Goal: Task Accomplishment & Management: Manage account settings

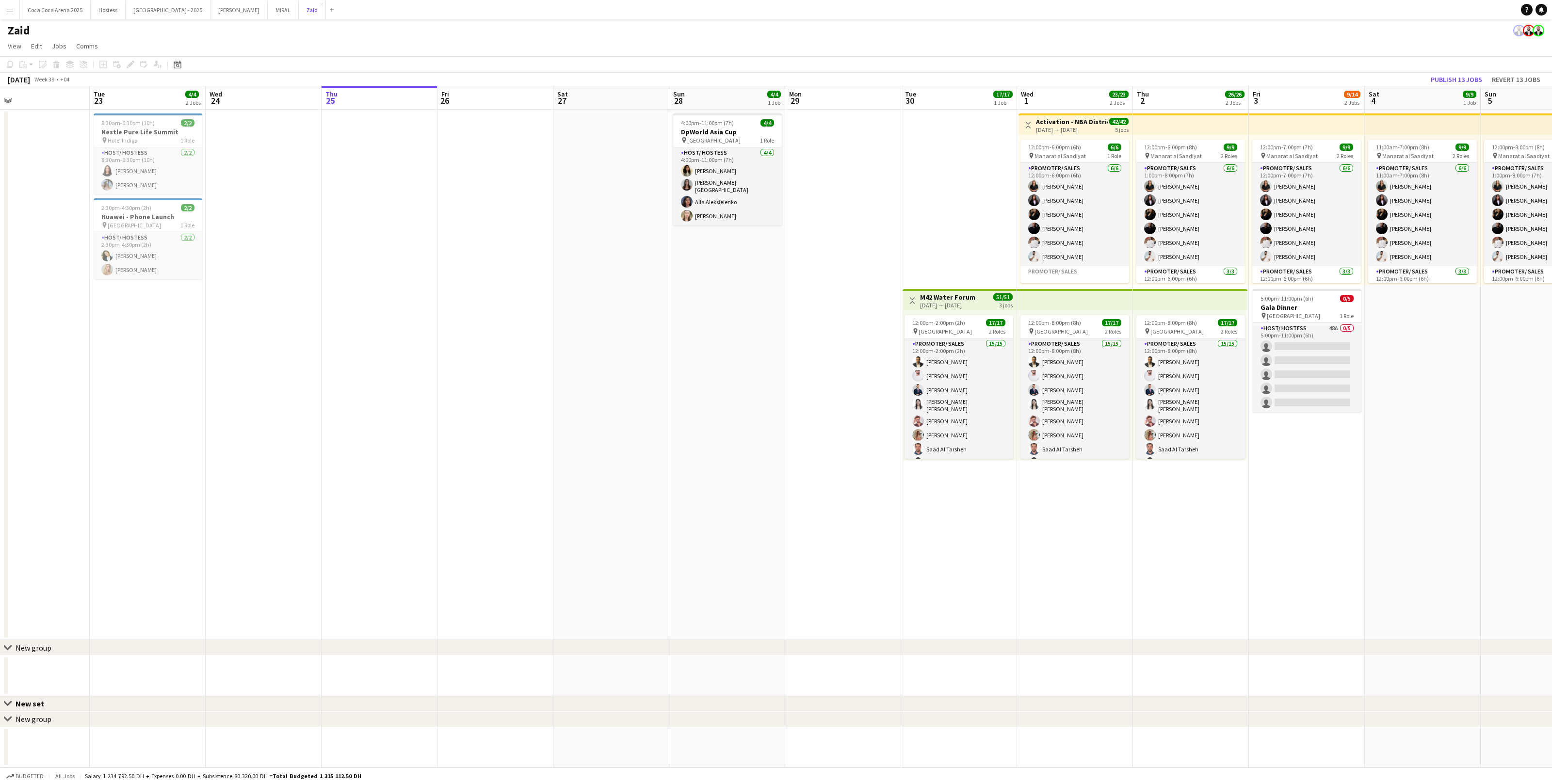
scroll to position [0, 259]
click at [1287, 387] on app-card-role "Host/ Hostess 48A 0/5 5:00pm-11:00pm (6h) single-neutral-actions single-neutral…" at bounding box center [1306, 368] width 108 height 89
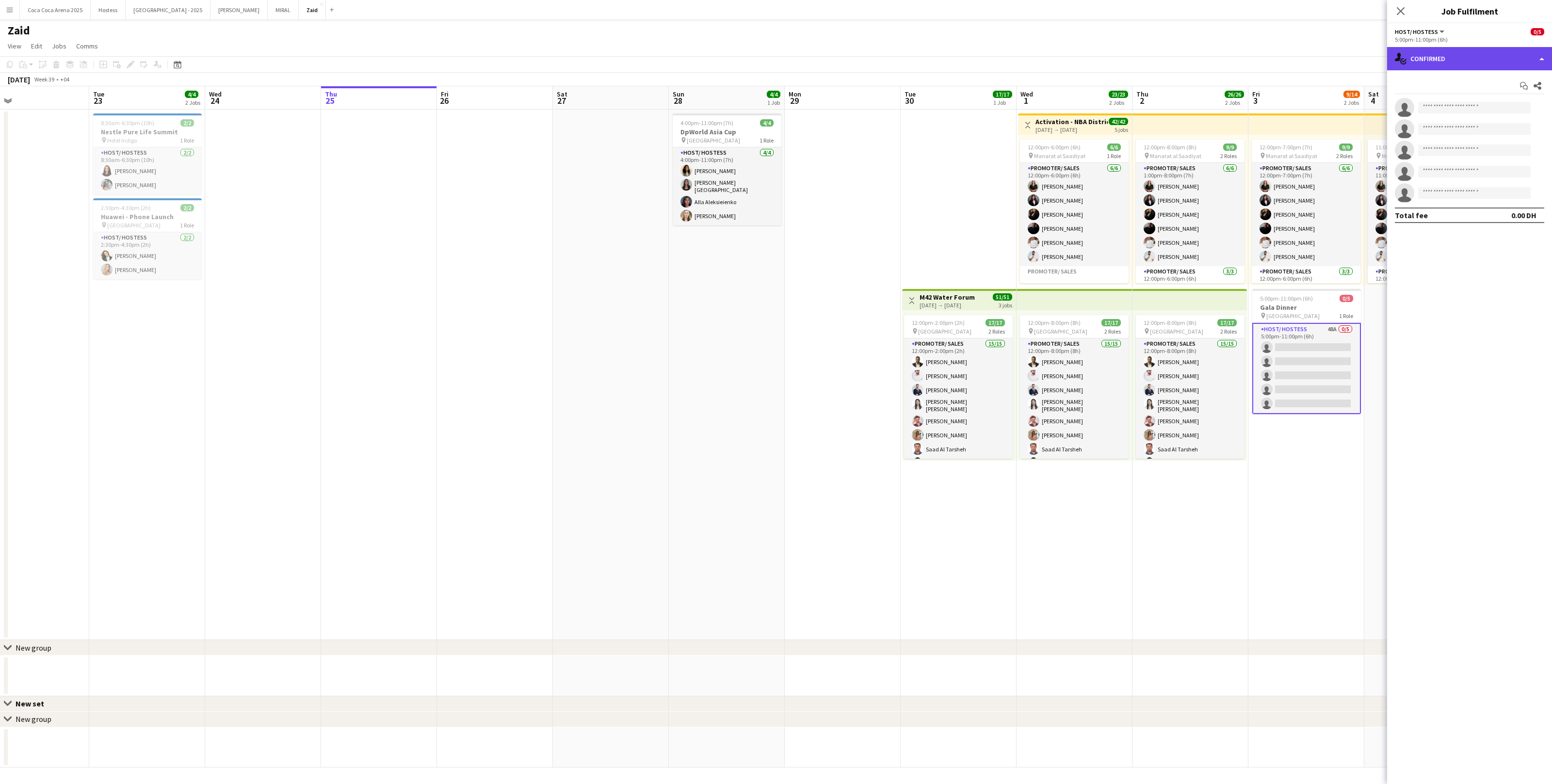
click at [1444, 65] on div "single-neutral-actions-check-2 Confirmed" at bounding box center [1469, 58] width 165 height 24
click at [1502, 159] on span "Applicants" at bounding box center [1492, 158] width 30 height 9
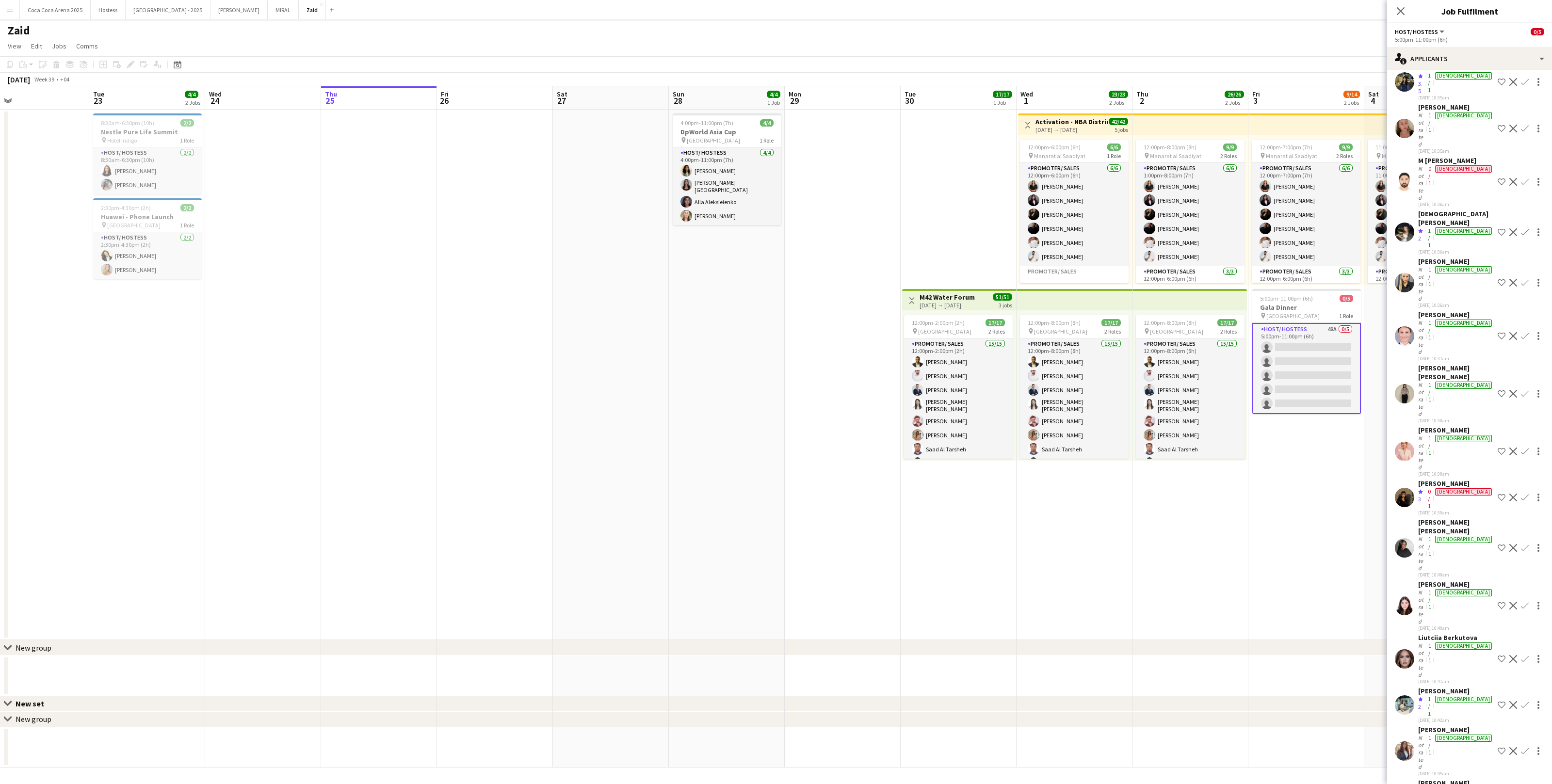
scroll to position [535, 0]
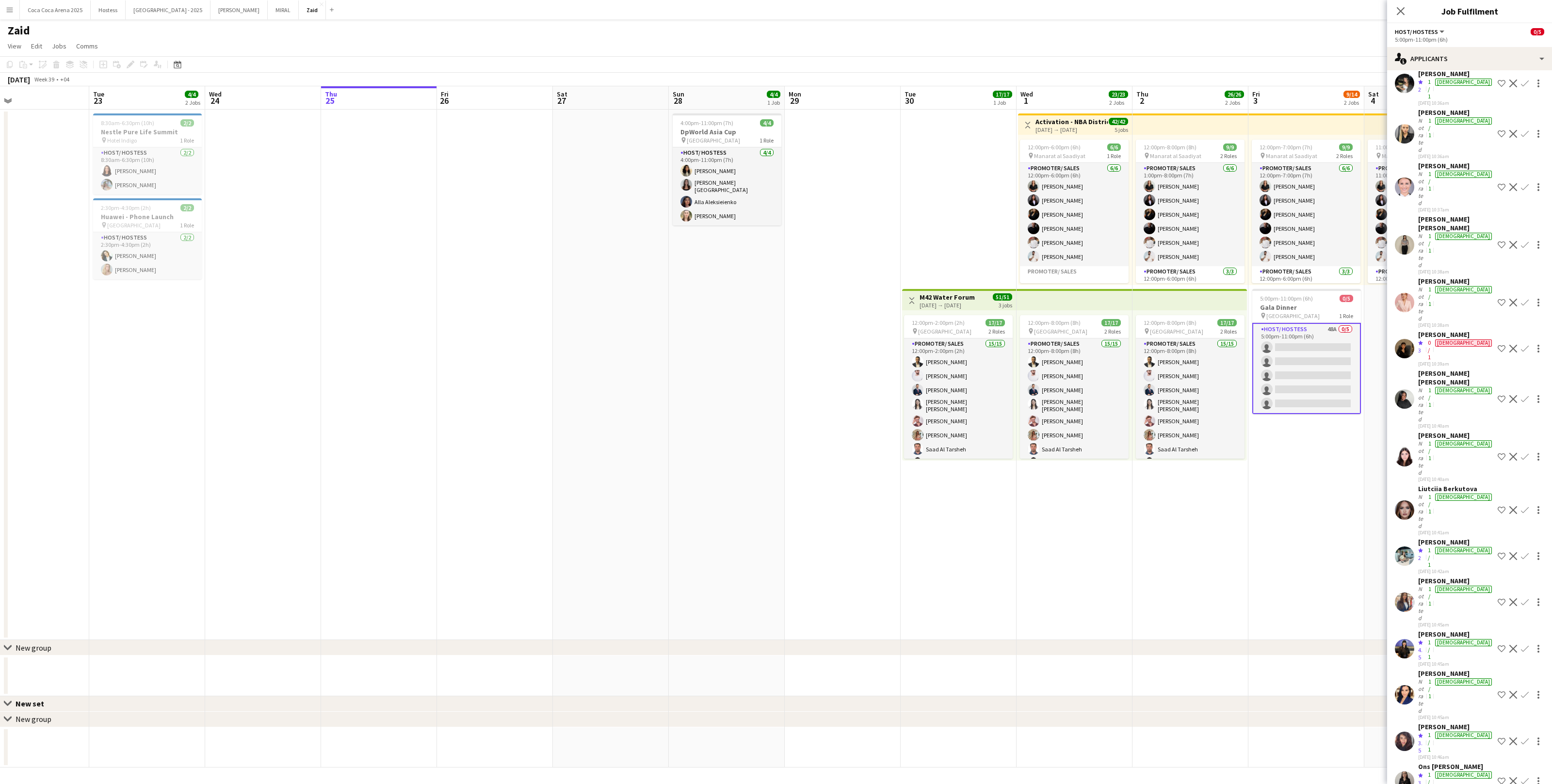
click at [1192, 587] on app-date-cell "12:00pm-8:00pm (8h) 9/9 pin Manarat al Saadiyat 2 Roles Promoter/ Sales [DATE] …" at bounding box center [1190, 374] width 116 height 530
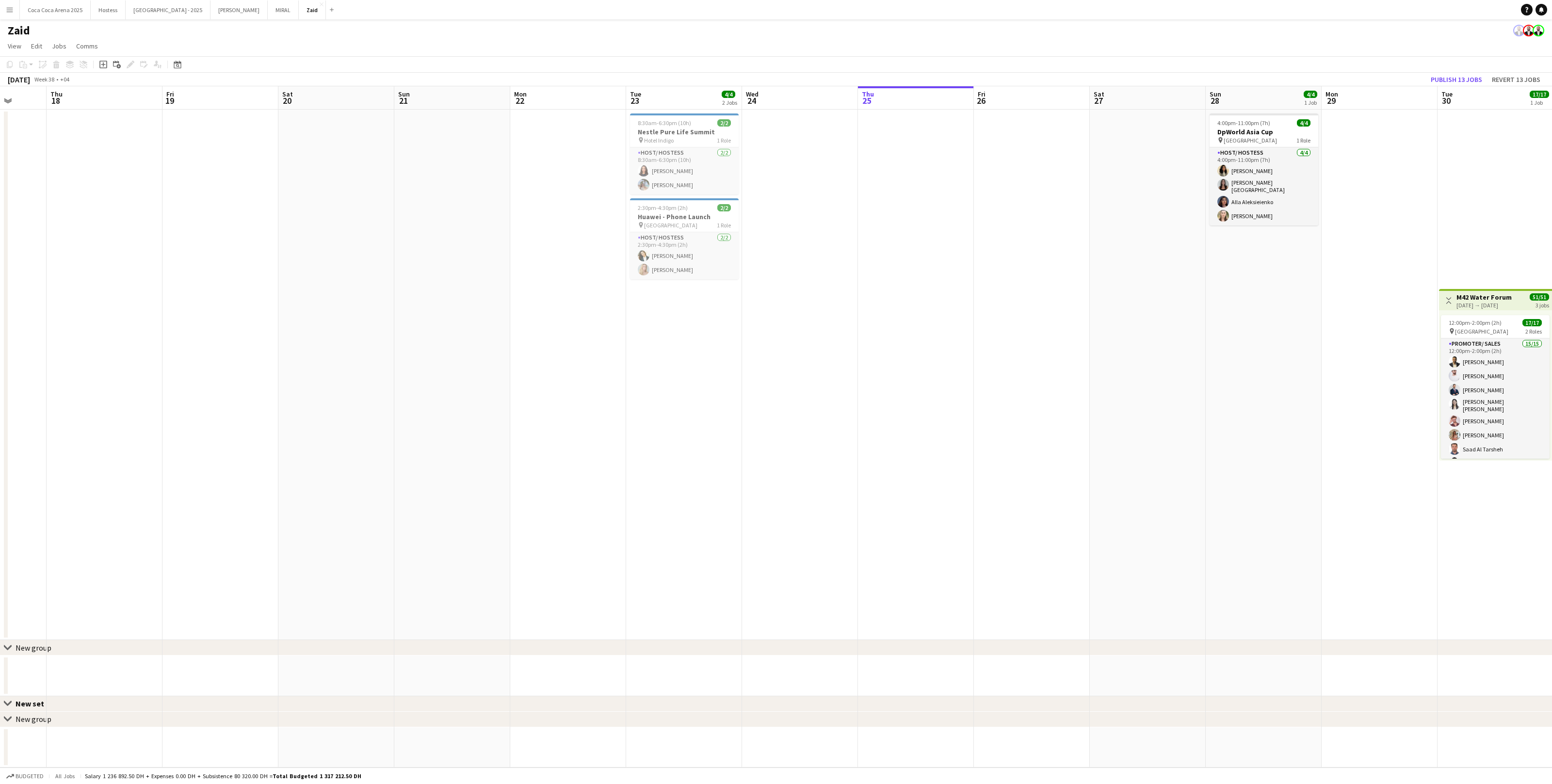
scroll to position [0, 417]
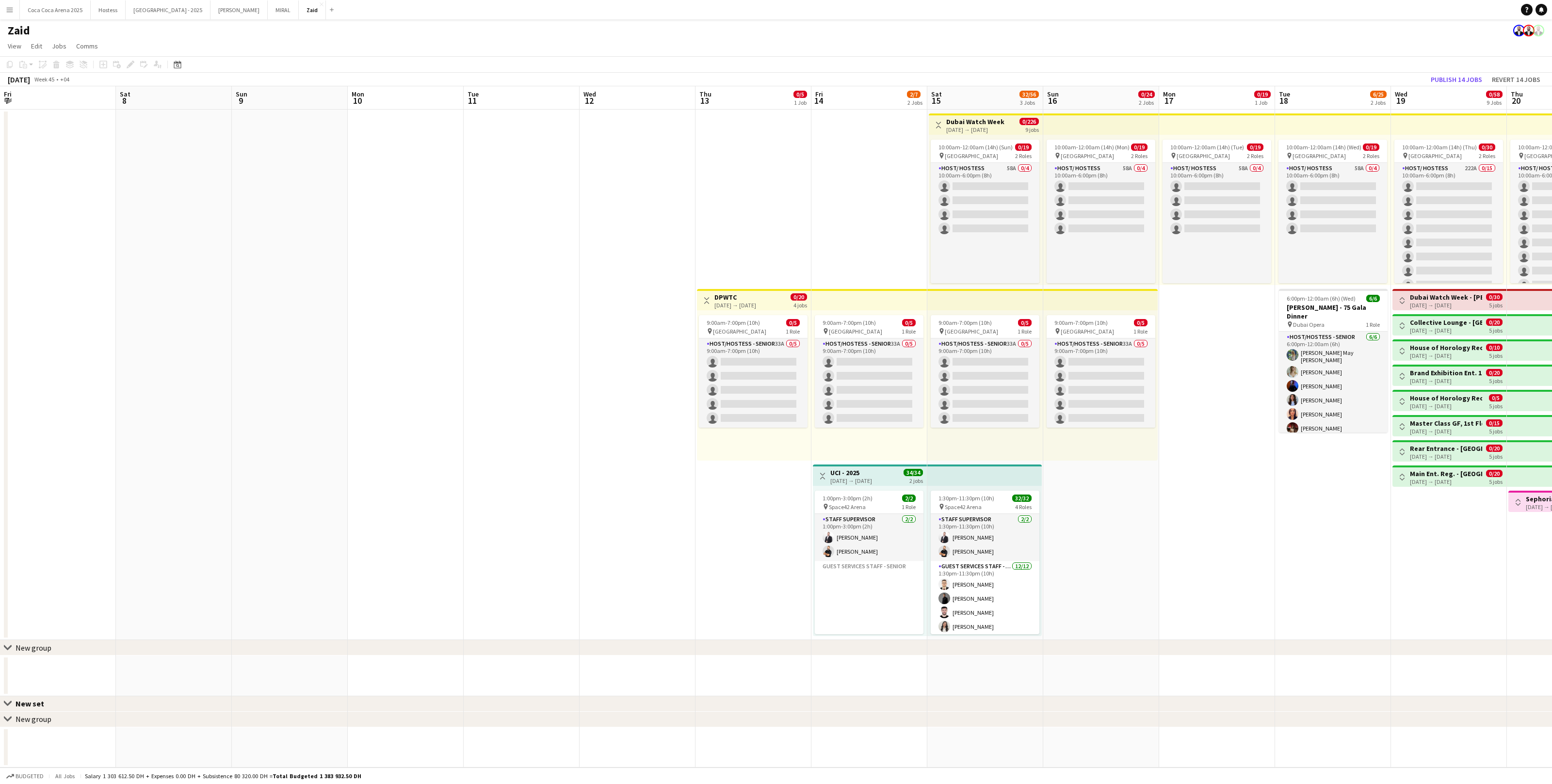
scroll to position [314, 0]
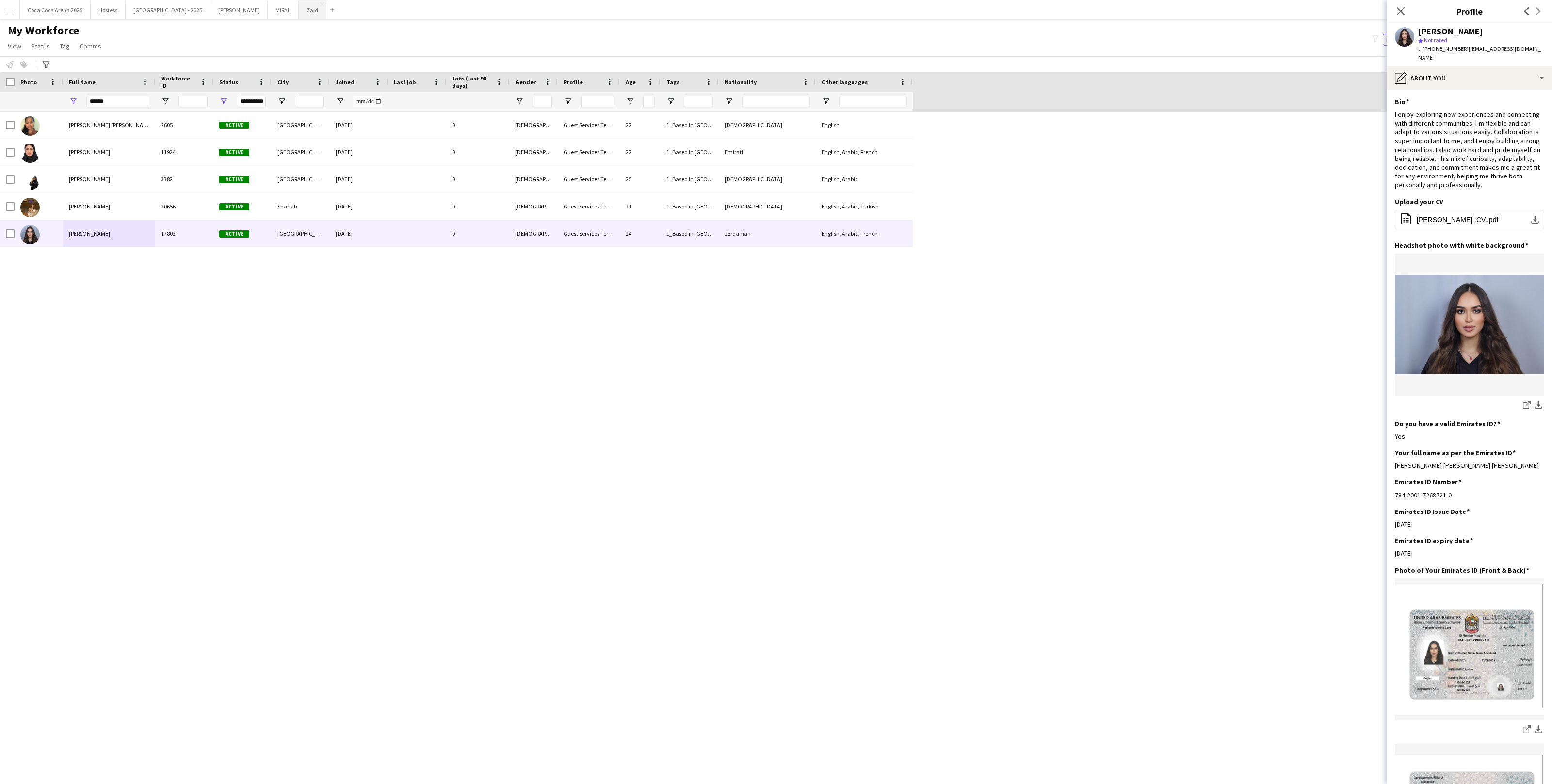
click at [299, 9] on button "Zaid Close" at bounding box center [313, 10] width 27 height 19
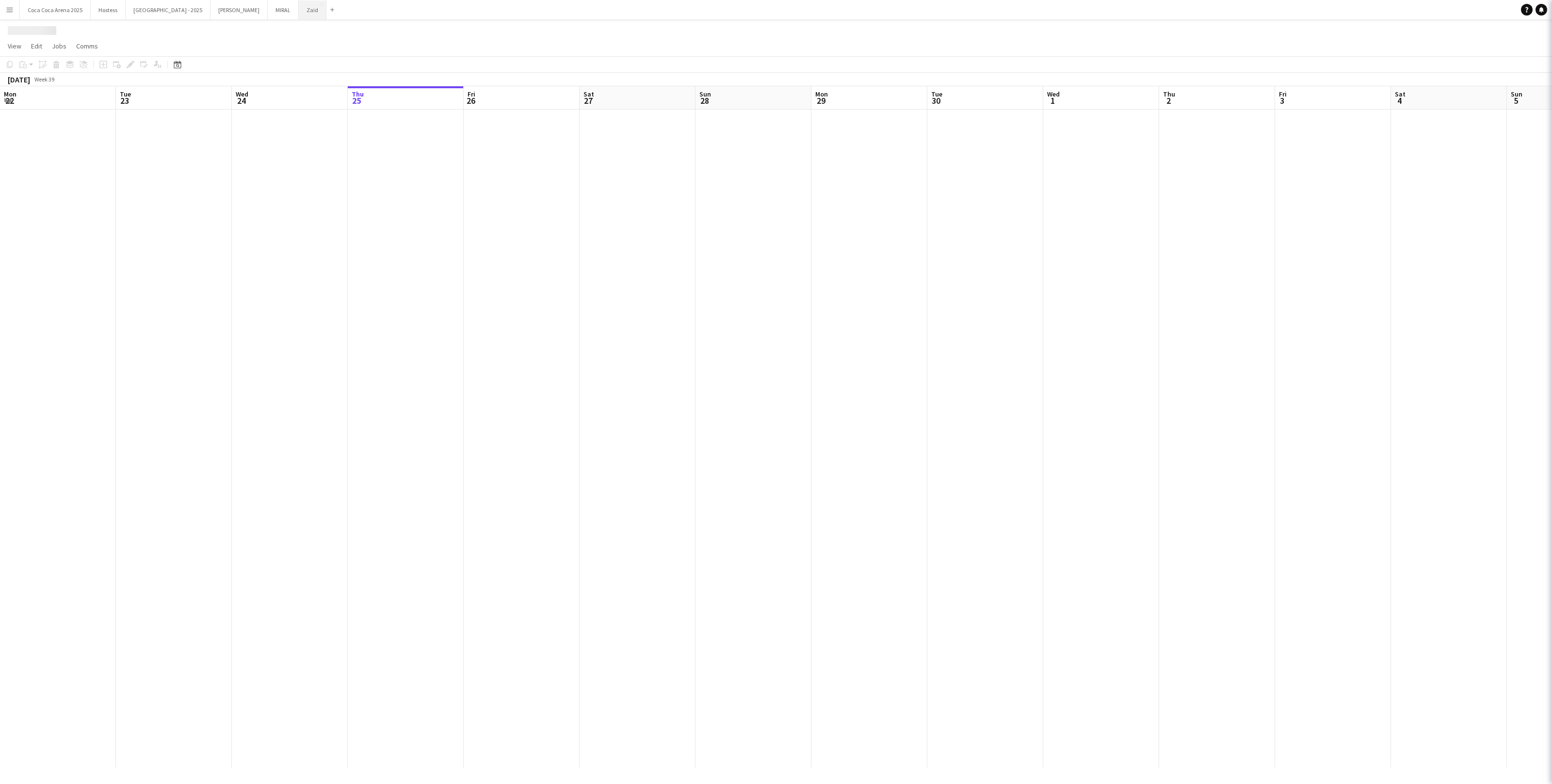
scroll to position [0, 231]
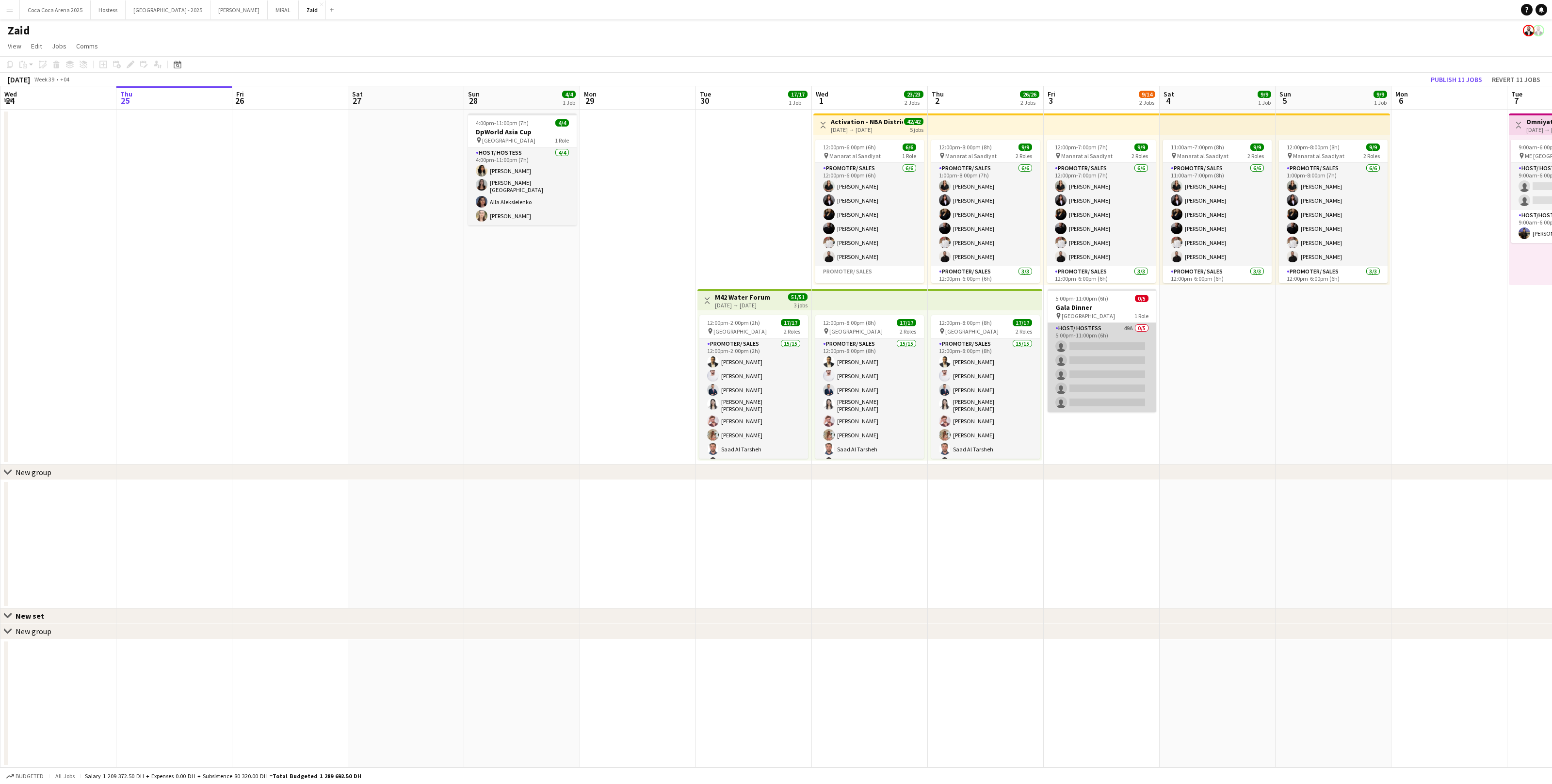
click at [1068, 346] on app-card-role "Host/ Hostess 49A 0/5 5:00pm-11:00pm (6h) single-neutral-actions single-neutral…" at bounding box center [1101, 368] width 108 height 89
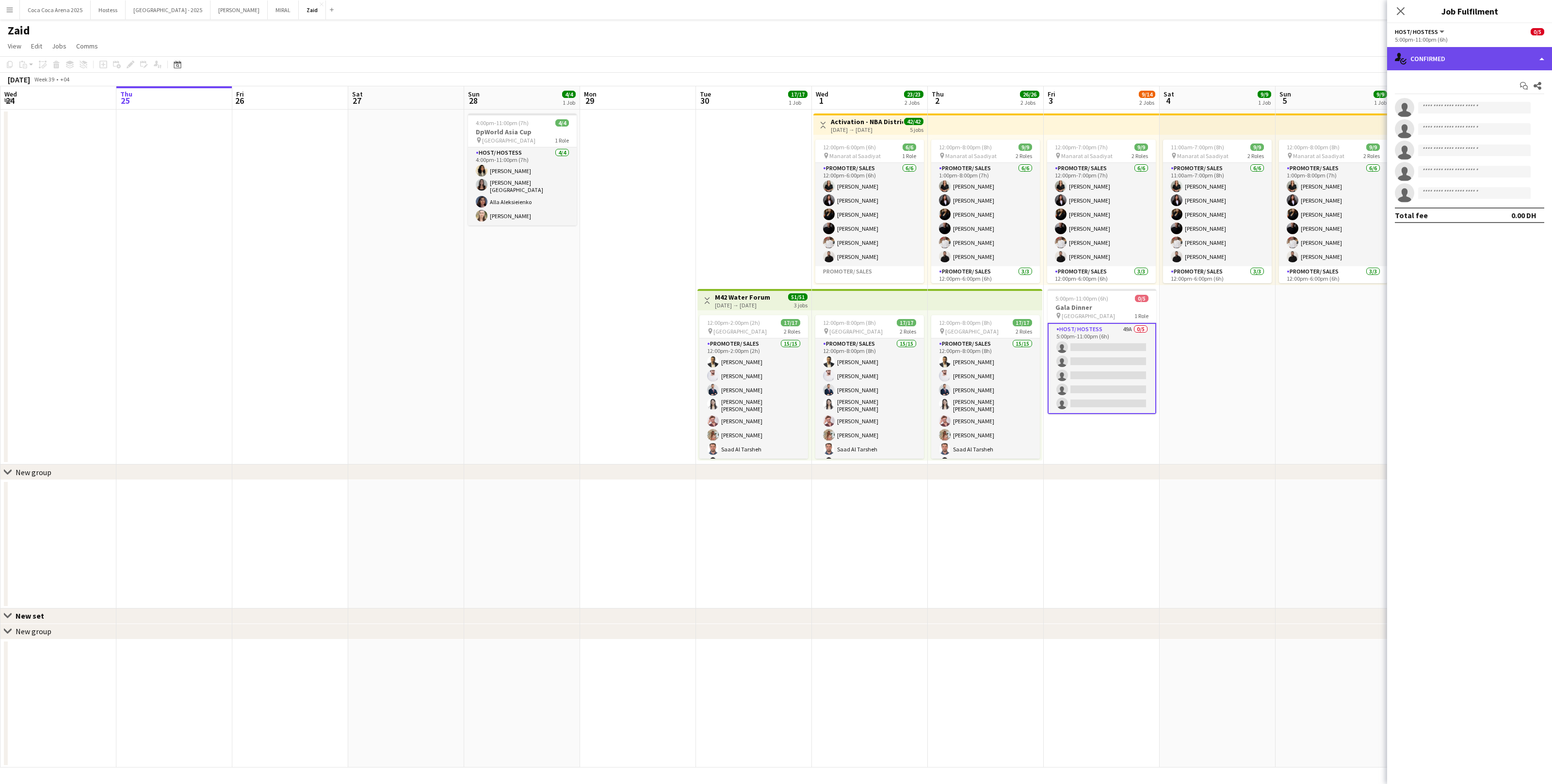
click at [1409, 64] on div "single-neutral-actions-check-2 Confirmed" at bounding box center [1469, 58] width 165 height 24
click at [1491, 164] on div "single-neutral-actions-information Applicants" at bounding box center [1501, 158] width 96 height 20
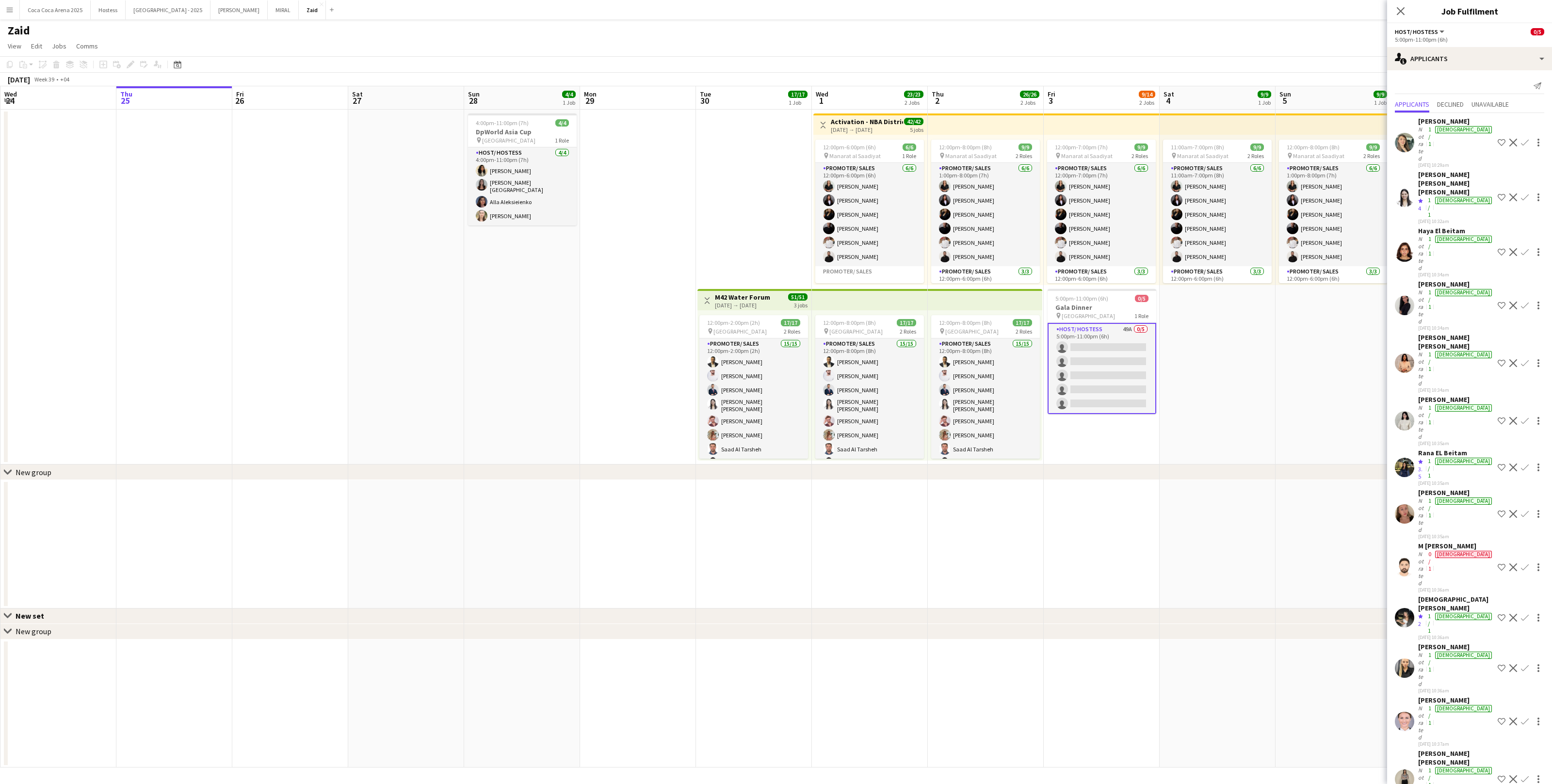
click at [1451, 480] on div "[DATE] 10:35am" at bounding box center [1456, 483] width 76 height 6
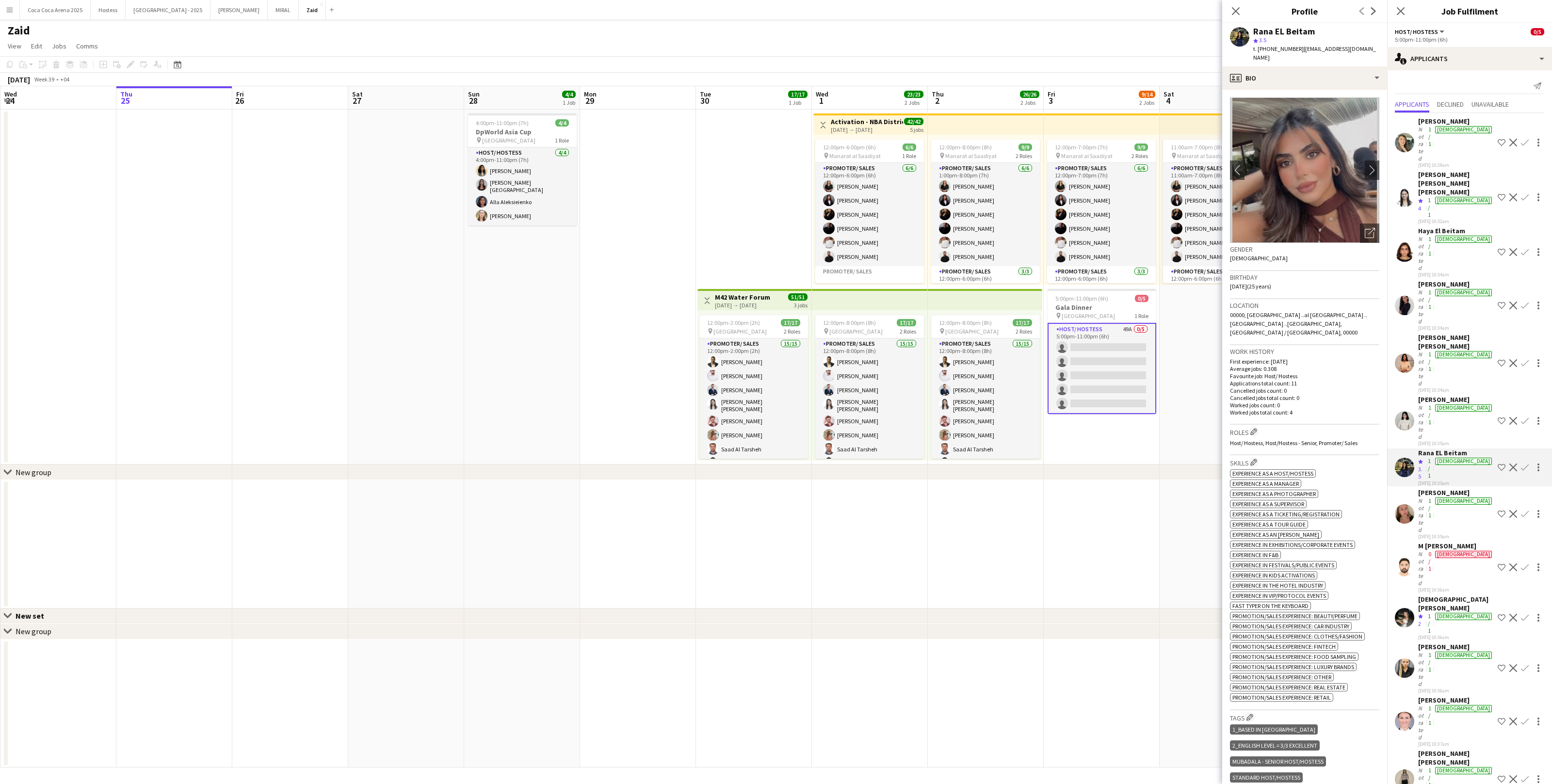
click at [1497, 463] on app-icon "Shortlist crew" at bounding box center [1501, 467] width 8 height 8
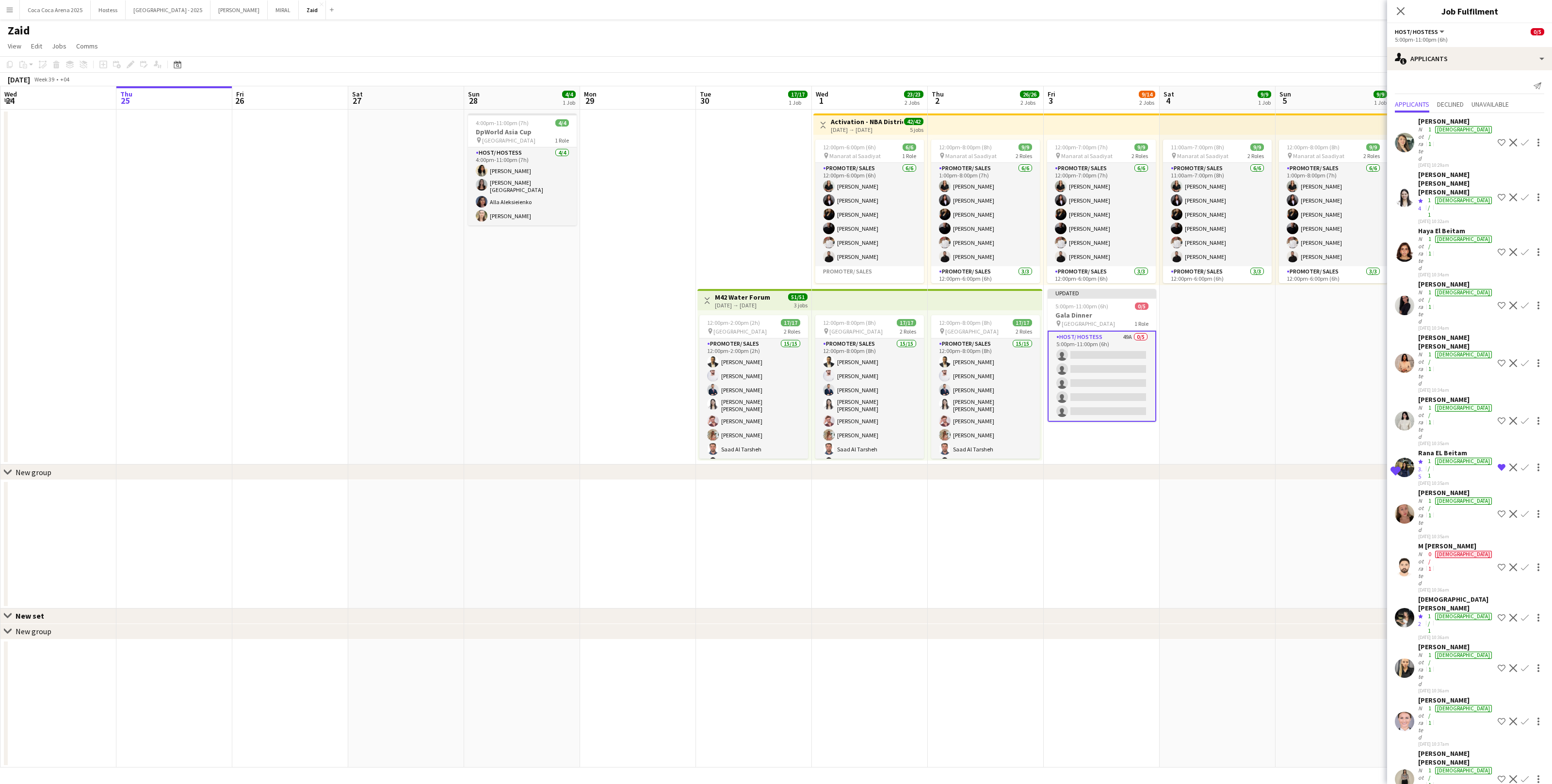
click at [1491, 395] on div "Adella Magerramova Not rated 1/1 female 25-09-2025 10:35am Shortlist crew Decli…" at bounding box center [1469, 421] width 165 height 52
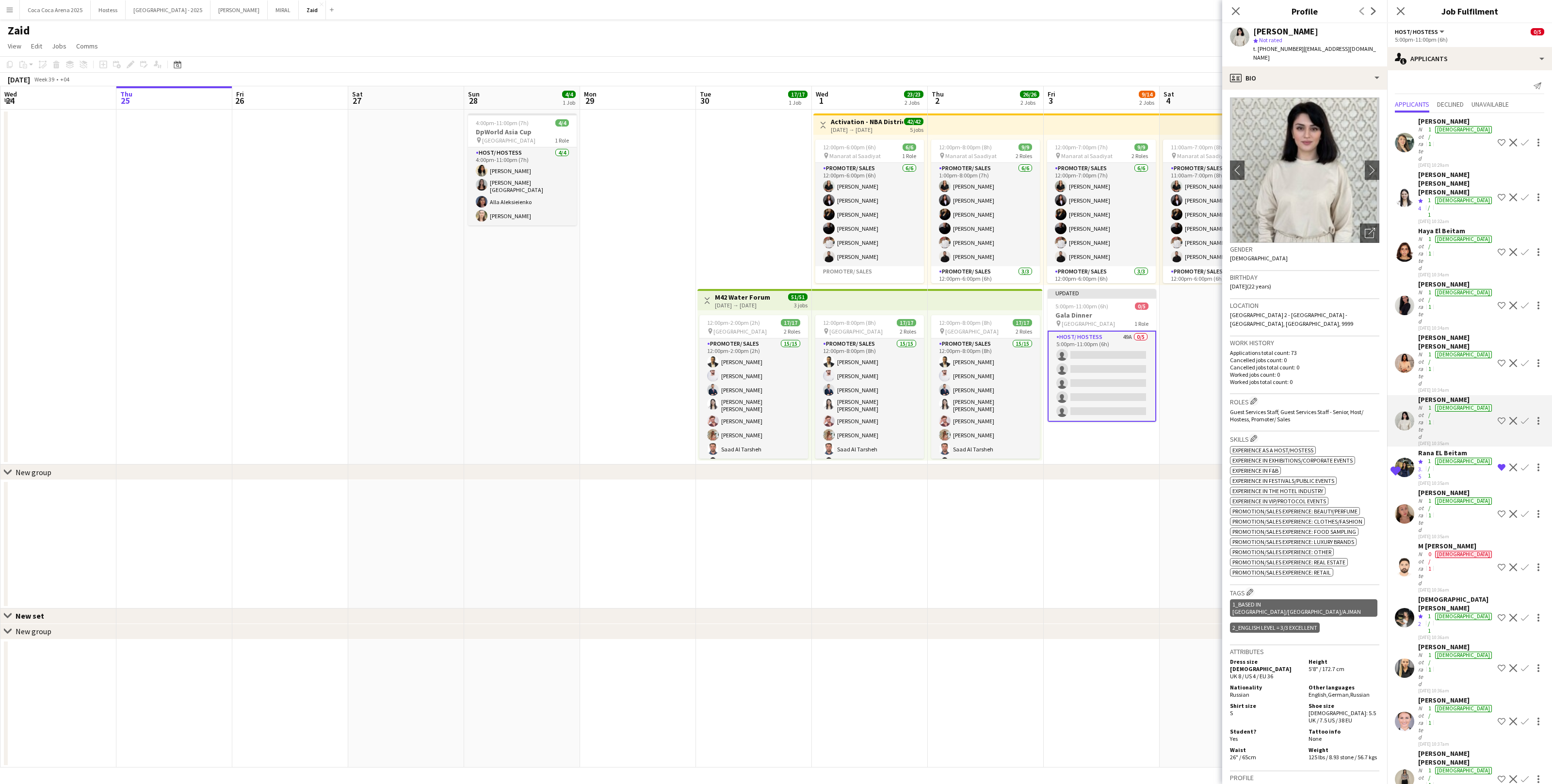
click at [1498, 417] on app-icon "Shortlist crew" at bounding box center [1501, 421] width 8 height 8
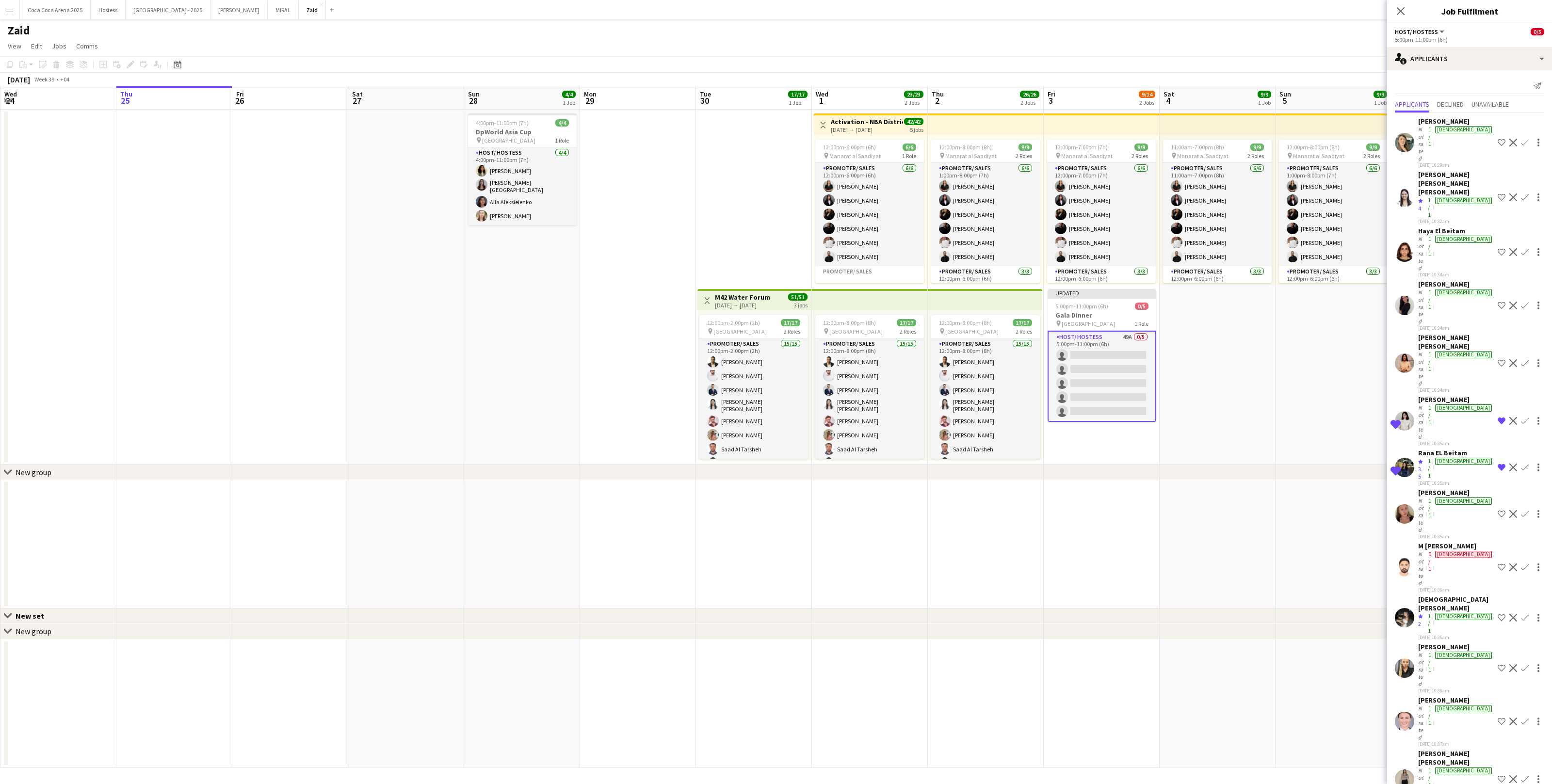
click at [1230, 432] on app-date-cell "11:00am-7:00pm (8h) 9/9 pin Manarat al Saadiyat 2 Roles Promoter/ Sales 6/6 11:…" at bounding box center [1217, 287] width 116 height 355
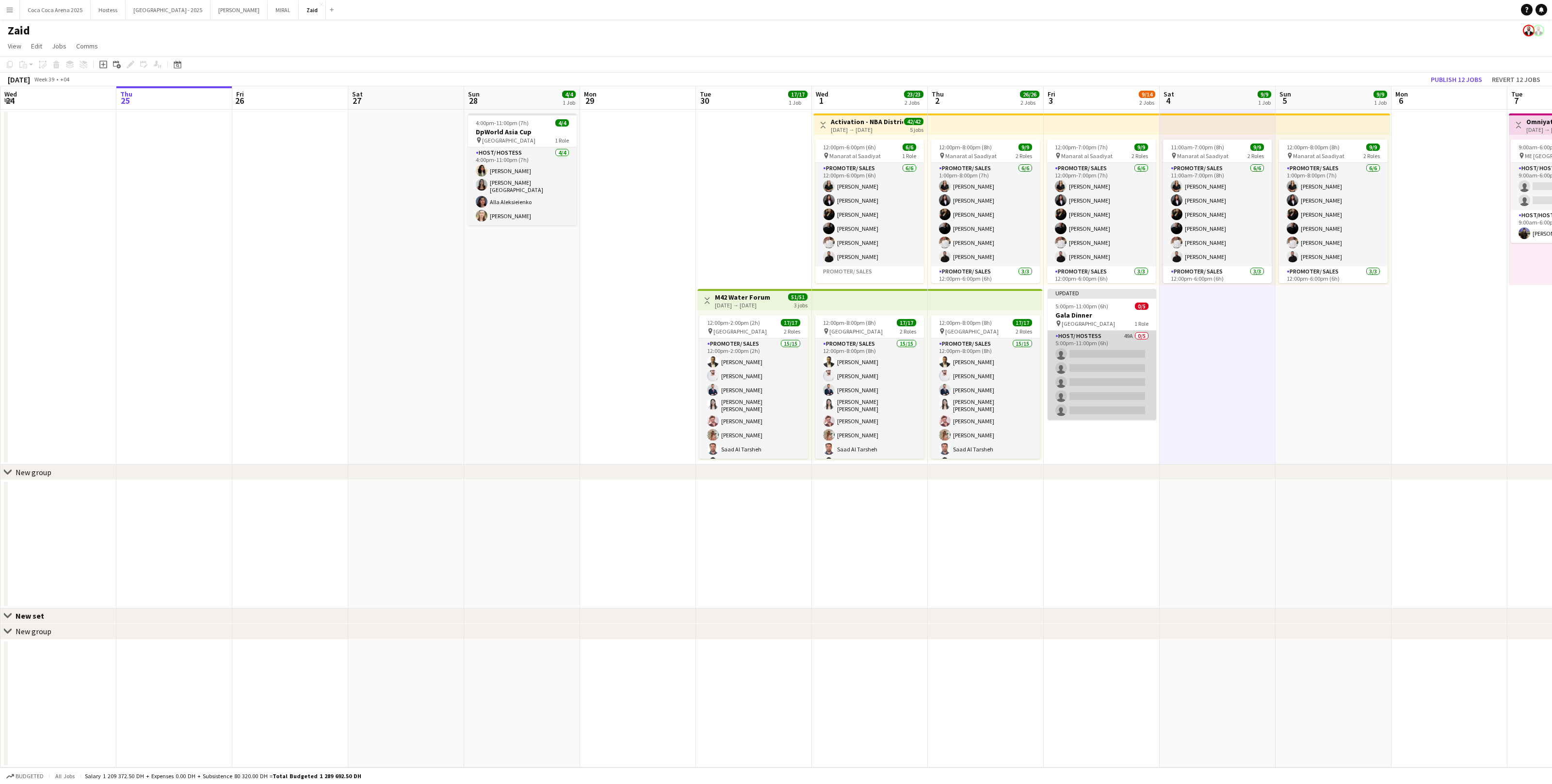
click at [1095, 373] on app-card-role "Host/ Hostess 49A 0/5 5:00pm-11:00pm (6h) single-neutral-actions single-neutral…" at bounding box center [1101, 375] width 108 height 89
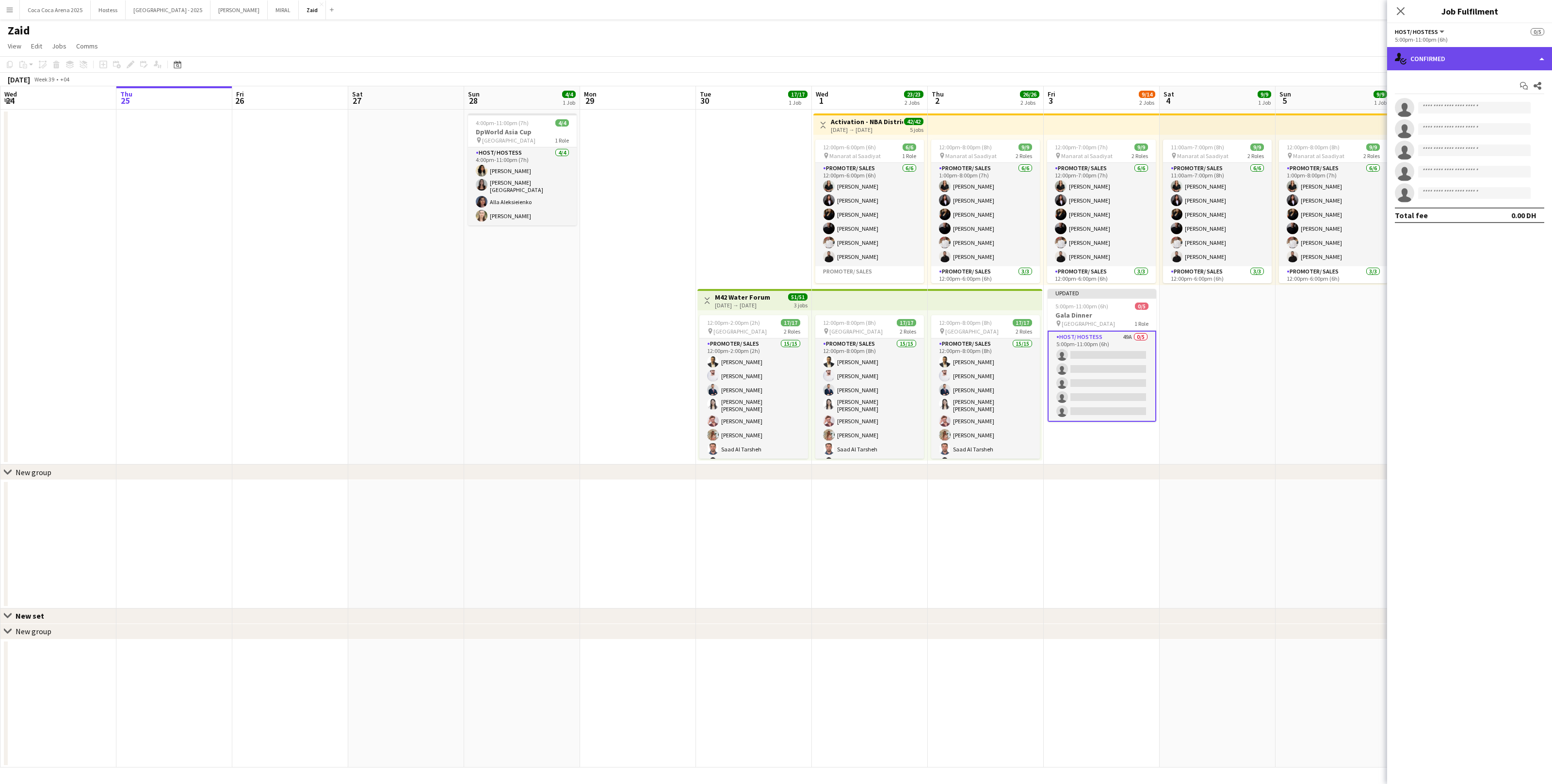
click at [1457, 52] on div "single-neutral-actions-check-2 Confirmed" at bounding box center [1469, 58] width 165 height 24
click at [1502, 154] on span "Applicants" at bounding box center [1492, 158] width 30 height 9
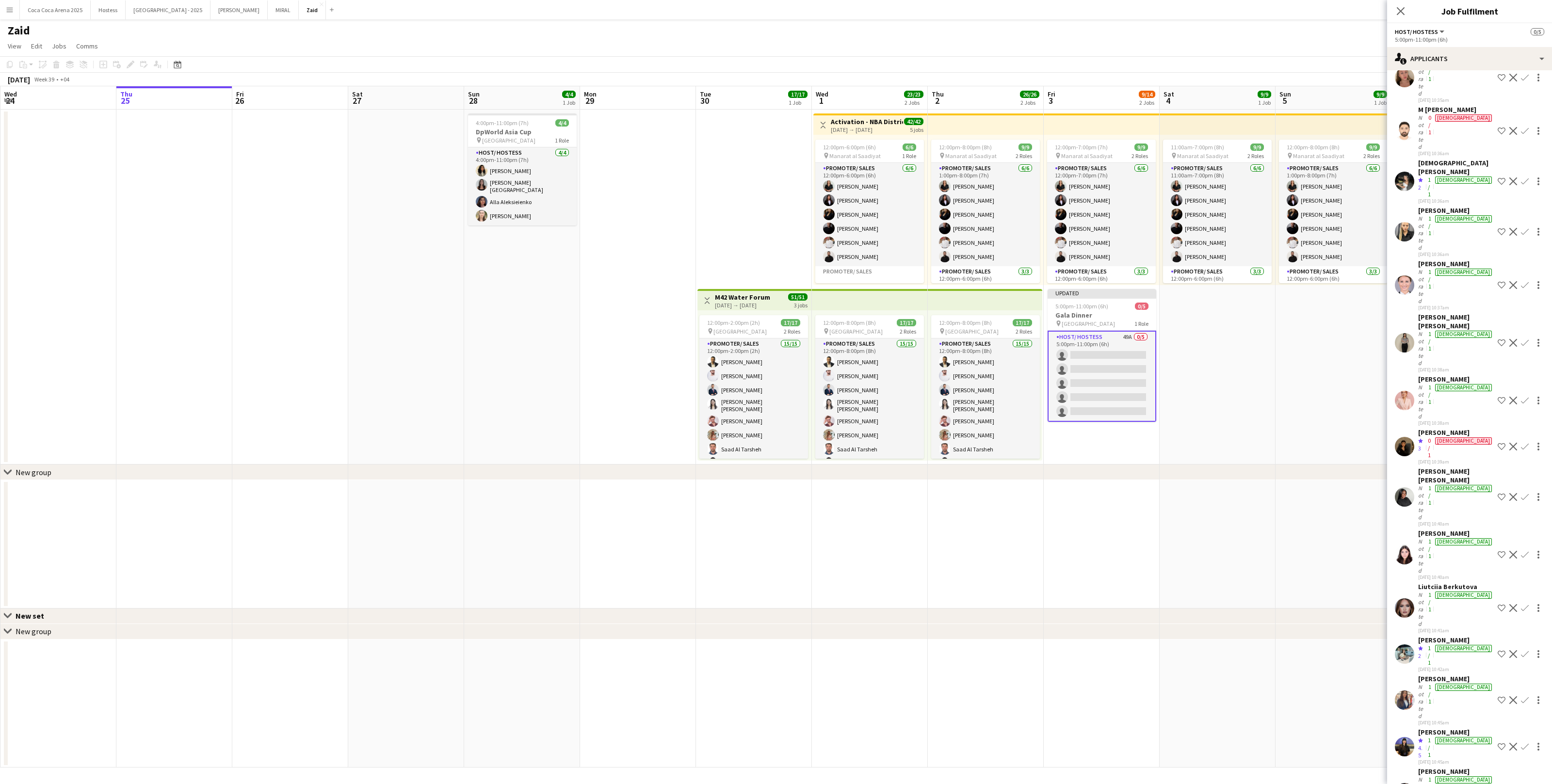
scroll to position [559, 0]
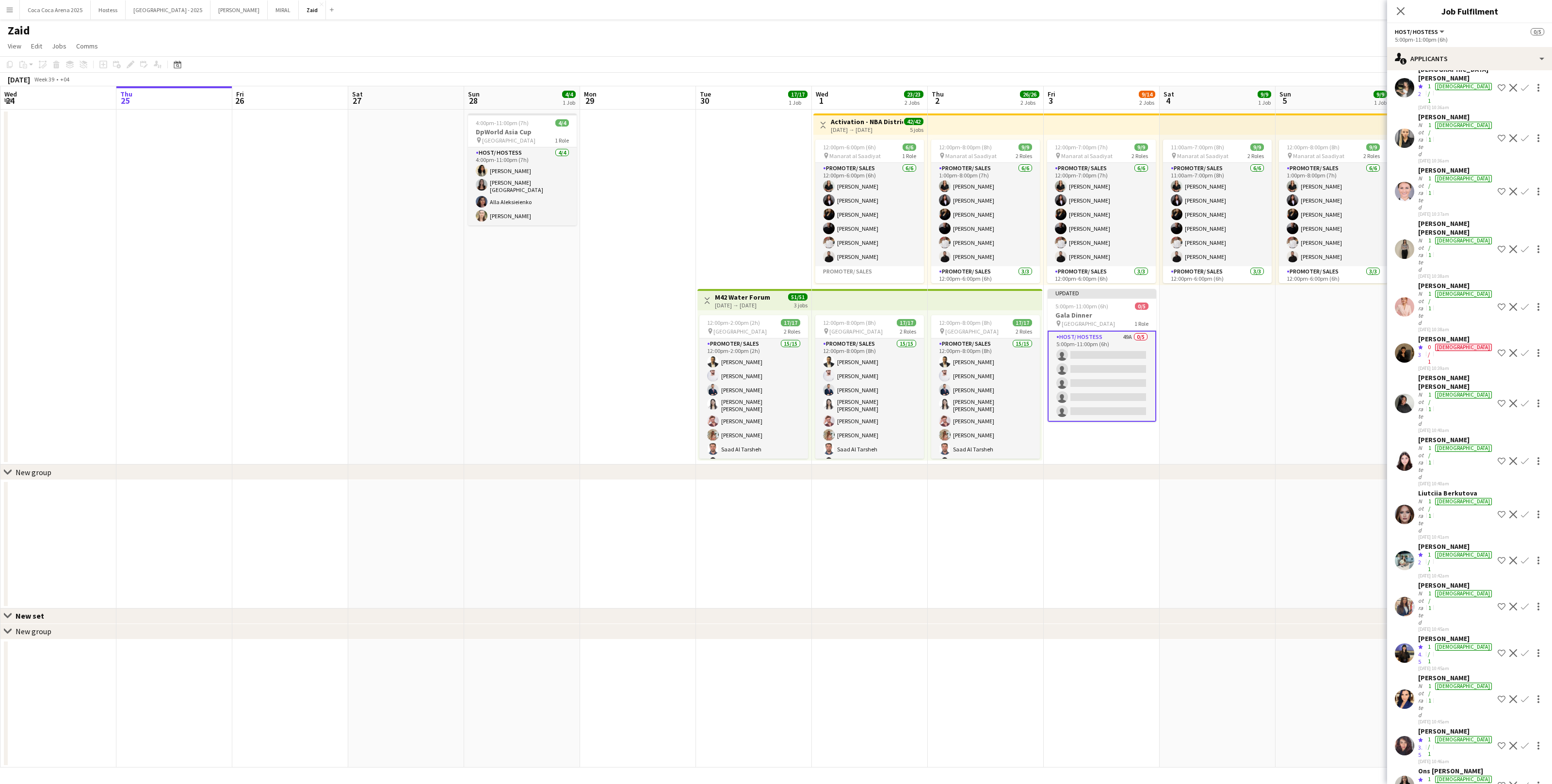
scroll to position [512, 0]
